Goal: Register for event/course

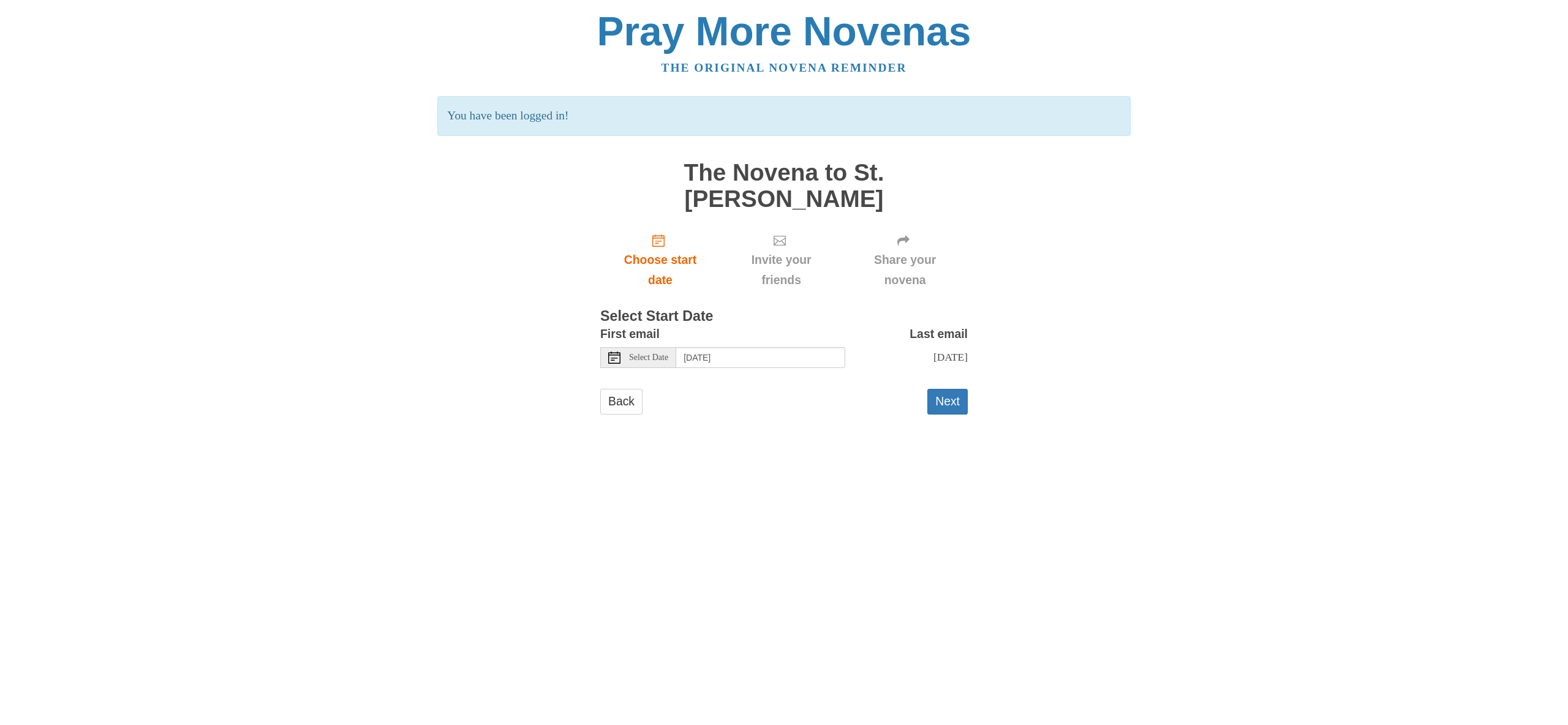
click at [634, 353] on span "Select Date" at bounding box center [649, 357] width 39 height 9
type input "Sunday, October 5th"
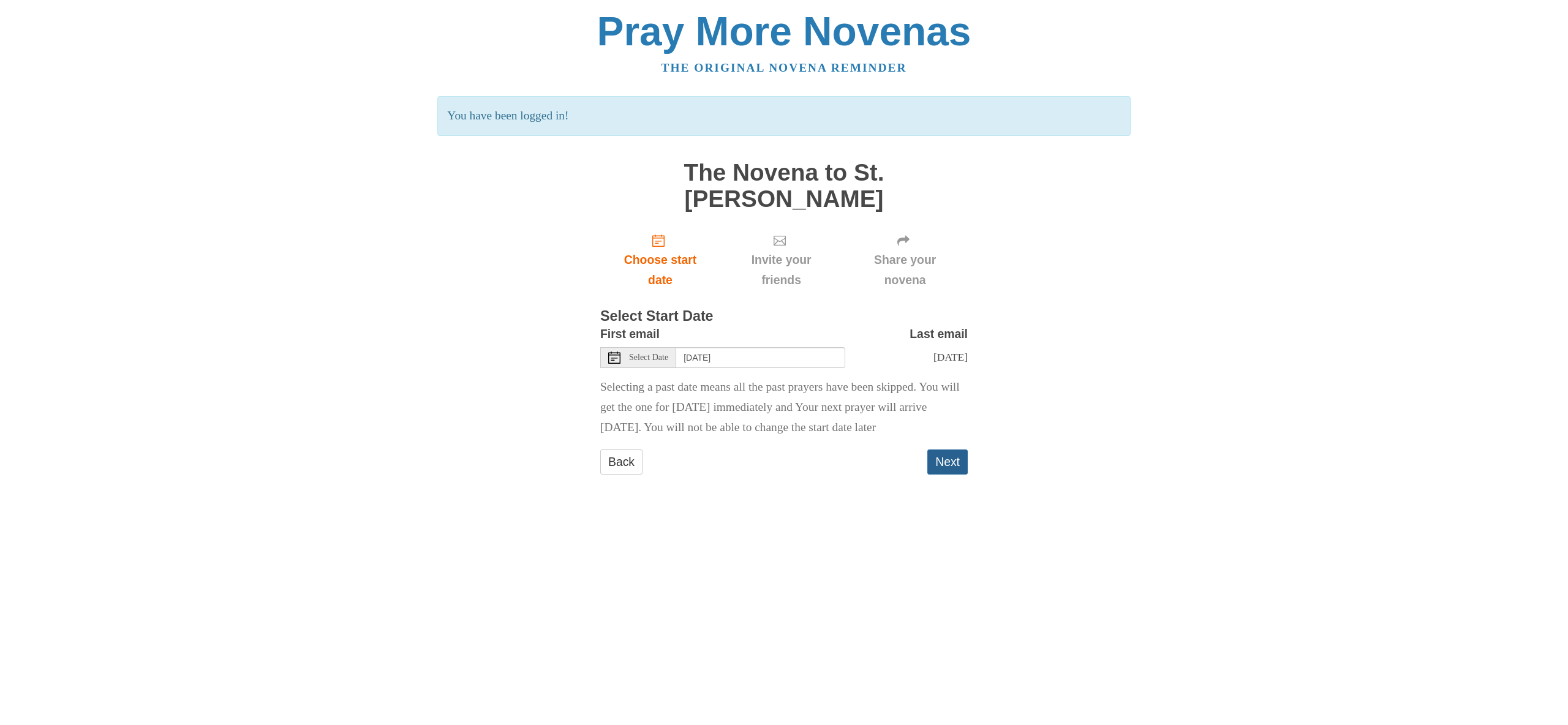
click at [954, 449] on button "Next" at bounding box center [948, 462] width 41 height 25
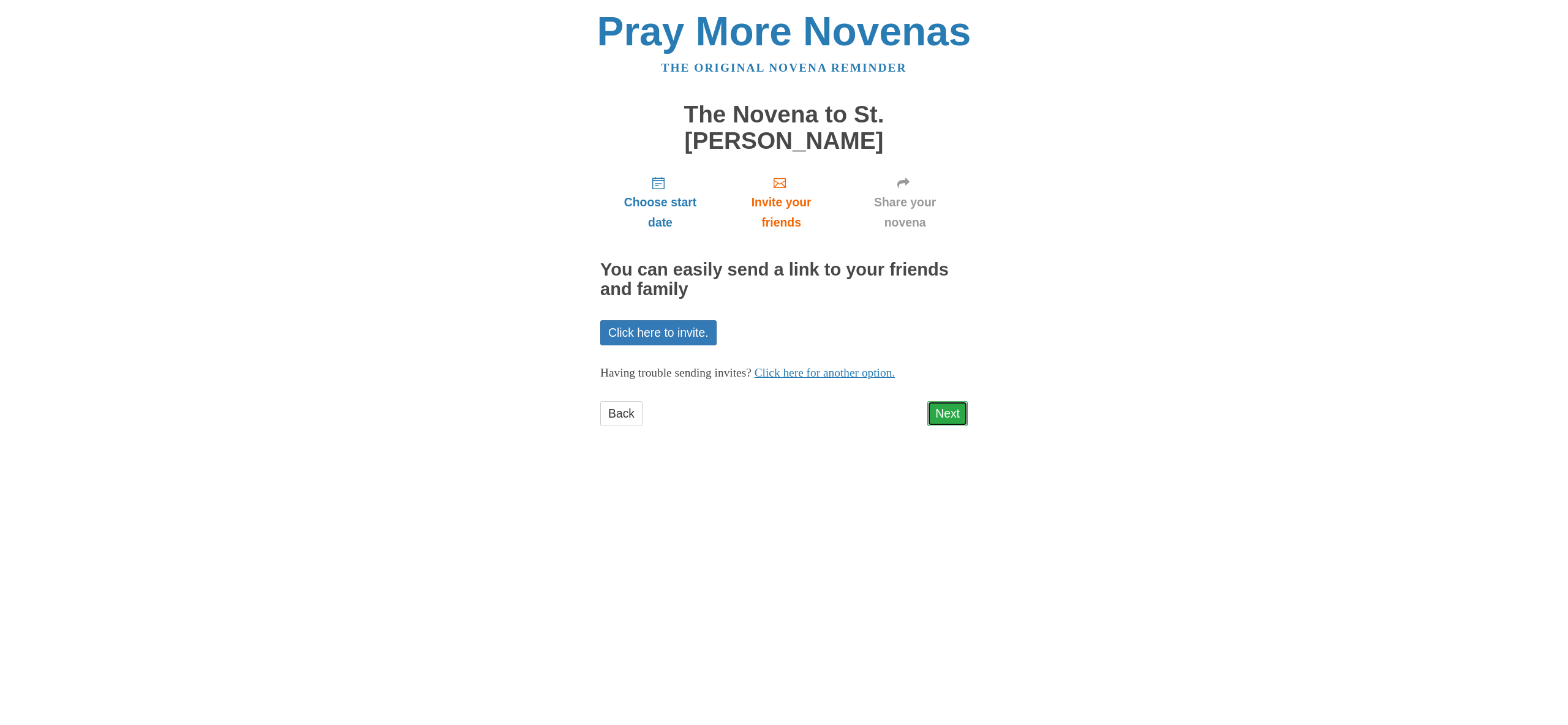
click at [949, 401] on link "Next" at bounding box center [948, 413] width 41 height 25
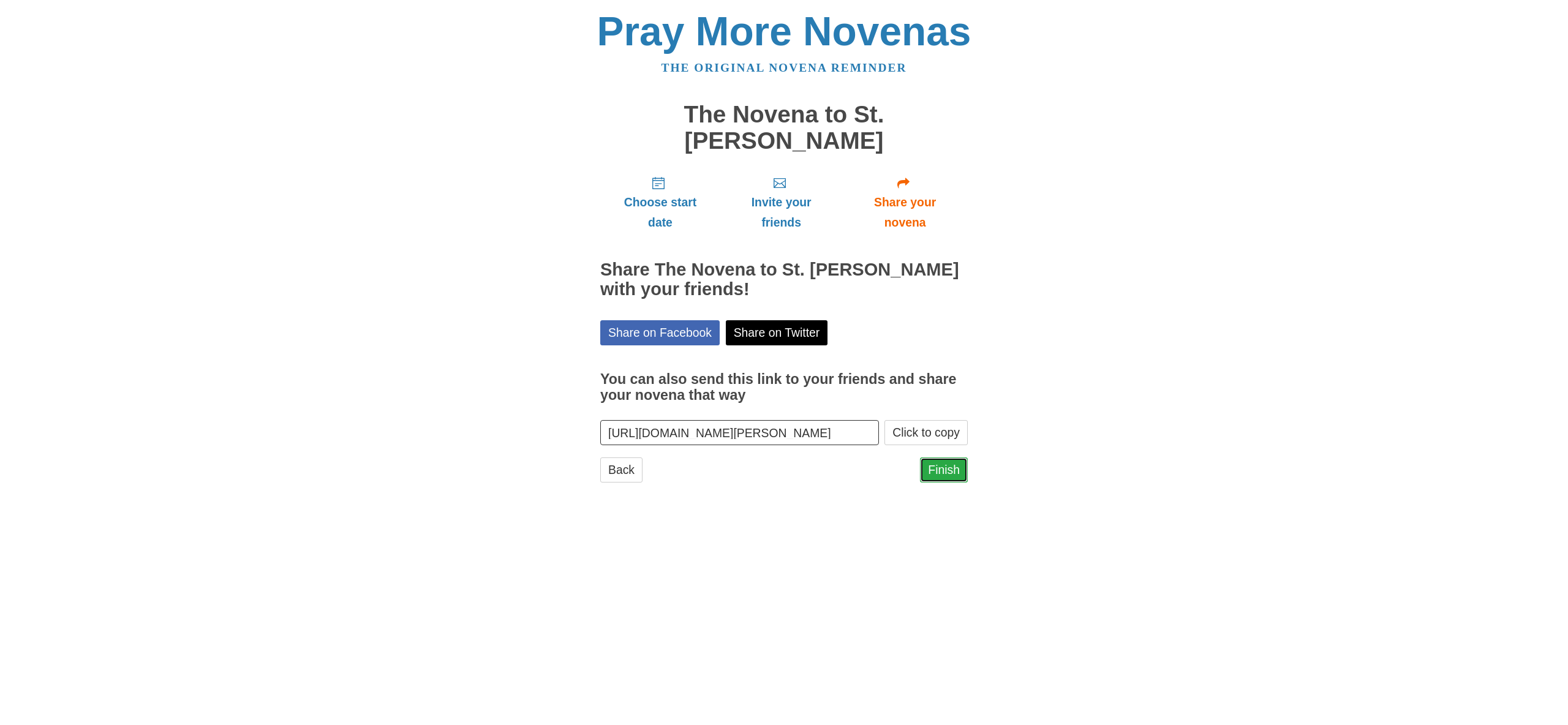
click at [945, 457] on link "Finish" at bounding box center [944, 470] width 48 height 25
